Goal: Information Seeking & Learning: Learn about a topic

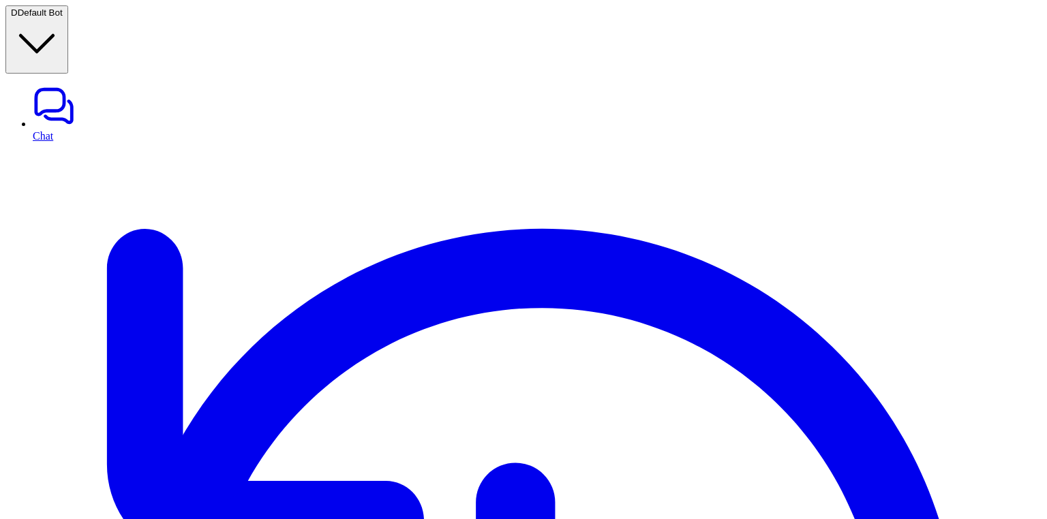
type textarea "**********"
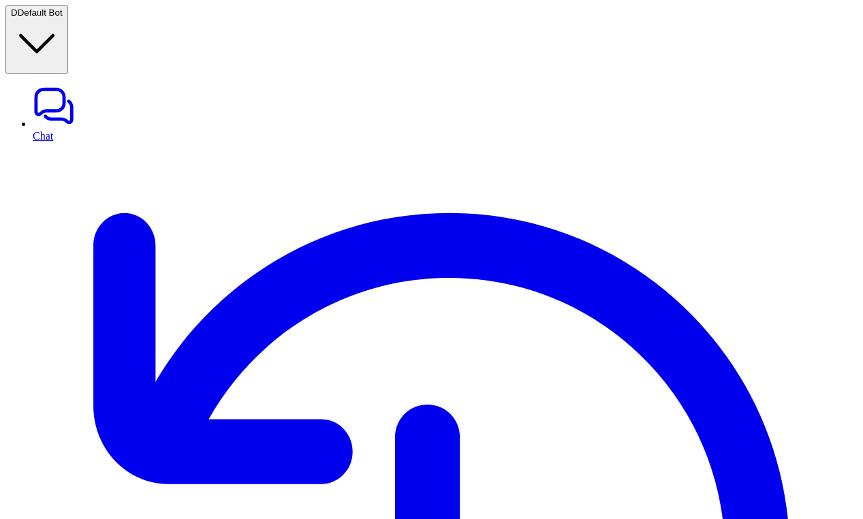
click at [48, 84] on link "Chat" at bounding box center [445, 112] width 825 height 57
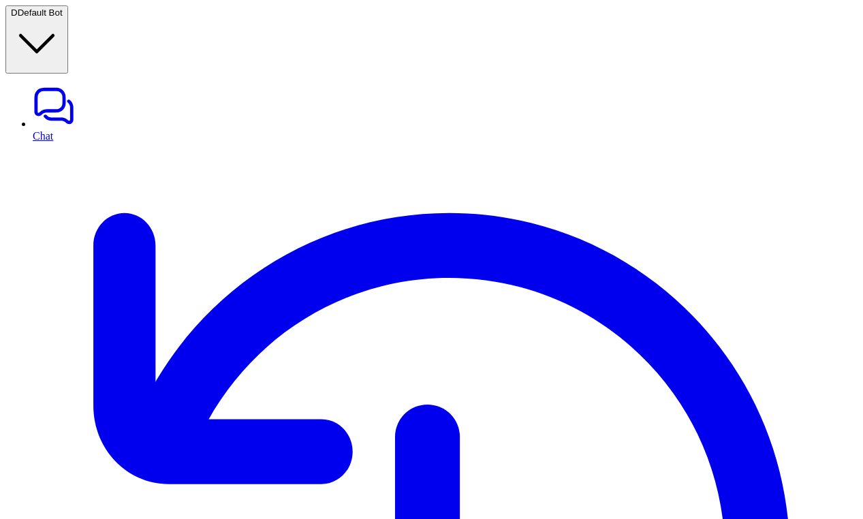
click at [80, 84] on link "Chat" at bounding box center [445, 112] width 825 height 57
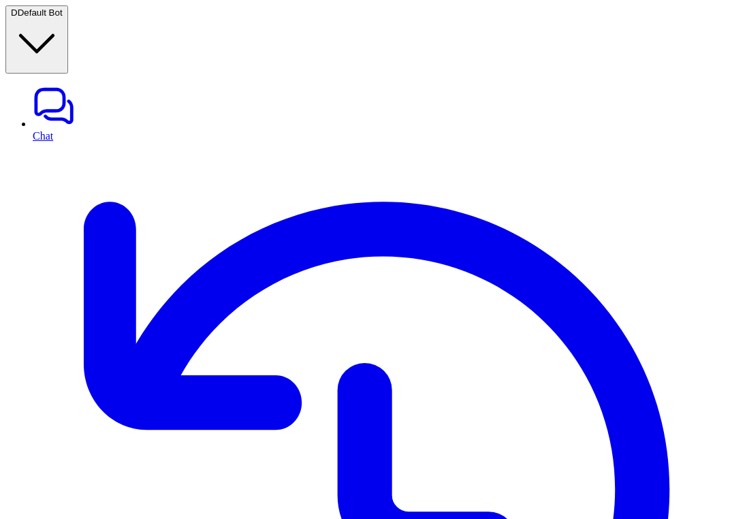
click at [80, 142] on link "History" at bounding box center [380, 496] width 694 height 709
